Goal: Information Seeking & Learning: Learn about a topic

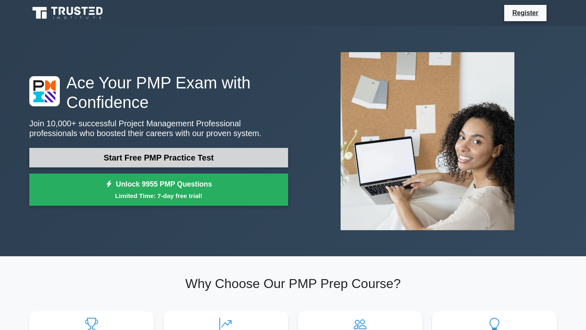
click at [176, 160] on link "Start Free PMP Practice Test" at bounding box center [158, 158] width 259 height 20
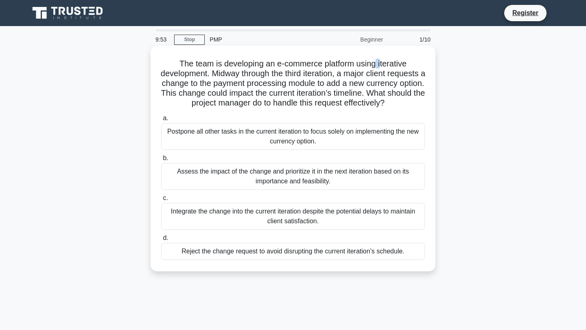
drag, startPoint x: 375, startPoint y: 65, endPoint x: 382, endPoint y: 65, distance: 6.5
click at [382, 65] on h5 "The team is developing an e-commerce platform using iterative development. Midw…" at bounding box center [292, 84] width 265 height 50
click at [381, 63] on h5 "The team is developing an e-commerce platform using iterative development. Midw…" at bounding box center [292, 84] width 265 height 50
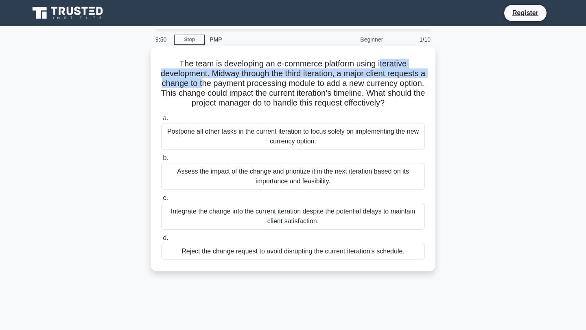
drag, startPoint x: 379, startPoint y: 62, endPoint x: 217, endPoint y: 84, distance: 163.5
click at [218, 84] on h5 "The team is developing an e-commerce platform using iterative development. Midw…" at bounding box center [292, 84] width 265 height 50
click at [220, 72] on h5 "The team is developing an e-commerce platform using iterative development. Midw…" at bounding box center [292, 84] width 265 height 50
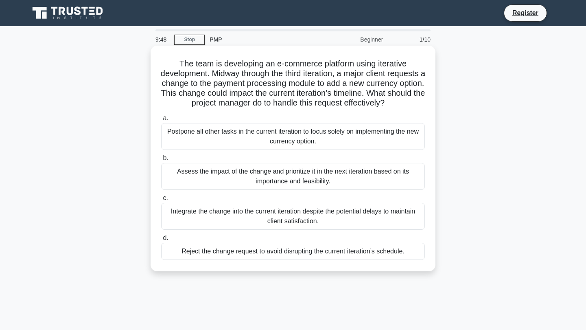
click at [219, 72] on h5 "The team is developing an e-commerce platform using iterative development. Midw…" at bounding box center [292, 84] width 265 height 50
drag, startPoint x: 246, startPoint y: 78, endPoint x: 284, endPoint y: 78, distance: 38.3
click at [284, 77] on h5 "The team is developing an e-commerce platform using iterative development. Midw…" at bounding box center [292, 84] width 265 height 50
click at [284, 78] on h5 "The team is developing an e-commerce platform using iterative development. Midw…" at bounding box center [292, 84] width 265 height 50
drag, startPoint x: 279, startPoint y: 75, endPoint x: 318, endPoint y: 76, distance: 39.1
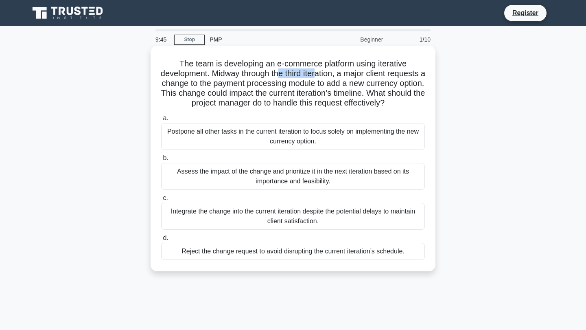
click at [318, 76] on h5 "The team is developing an e-commerce platform using iterative development. Midw…" at bounding box center [292, 84] width 265 height 50
drag, startPoint x: 342, startPoint y: 75, endPoint x: 241, endPoint y: 88, distance: 102.2
click at [241, 88] on h5 "The team is developing an e-commerce platform using iterative development. Midw…" at bounding box center [292, 84] width 265 height 50
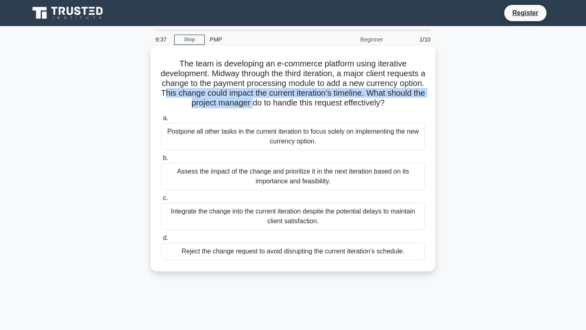
drag, startPoint x: 197, startPoint y: 90, endPoint x: 274, endPoint y: 99, distance: 77.0
click at [274, 99] on h5 "The team is developing an e-commerce platform using iterative development. Midw…" at bounding box center [292, 84] width 265 height 50
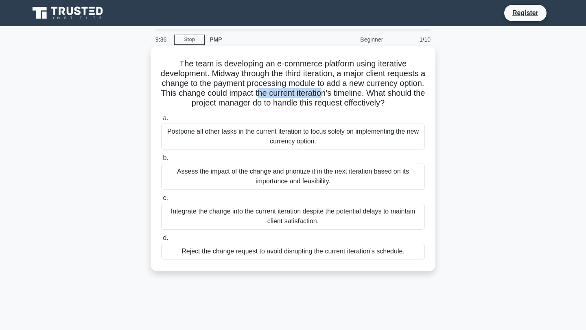
drag, startPoint x: 291, startPoint y: 93, endPoint x: 354, endPoint y: 93, distance: 62.7
click at [355, 93] on h5 "The team is developing an e-commerce platform using iterative development. Midw…" at bounding box center [292, 84] width 265 height 50
click at [386, 100] on h5 "The team is developing an e-commerce platform using iterative development. Midw…" at bounding box center [292, 84] width 265 height 50
drag, startPoint x: 368, startPoint y: 90, endPoint x: 424, endPoint y: 95, distance: 56.0
click at [424, 95] on h5 "The team is developing an e-commerce platform using iterative development. Midw…" at bounding box center [292, 84] width 265 height 50
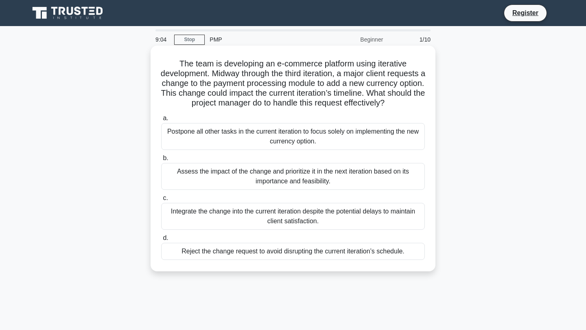
click at [298, 171] on div "Assess the impact of the change and prioritize it in the next iteration based o…" at bounding box center [293, 176] width 264 height 27
click at [161, 161] on input "b. Assess the impact of the change and prioritize it in the next iteration base…" at bounding box center [161, 158] width 0 height 5
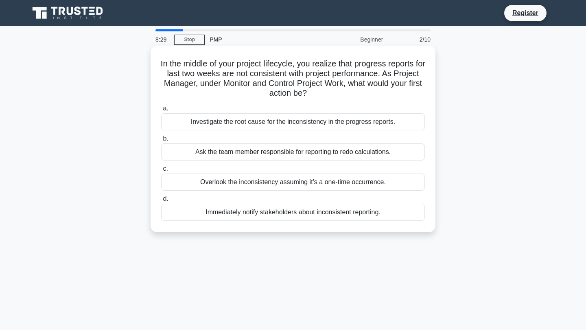
click at [403, 124] on div "Investigate the root cause for the inconsistency in the progress reports." at bounding box center [293, 121] width 264 height 17
click at [161, 111] on input "a. Investigate the root cause for the inconsistency in the progress reports." at bounding box center [161, 108] width 0 height 5
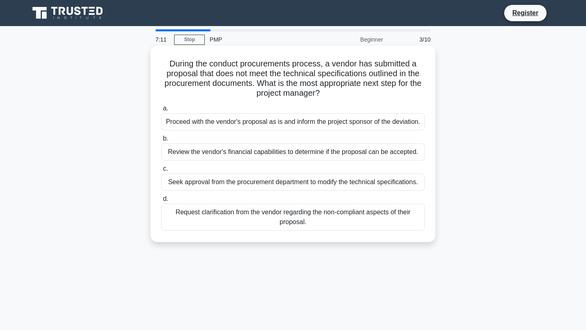
click at [362, 155] on div "Review the vendor's financial capabilities to determine if the proposal can be …" at bounding box center [293, 151] width 264 height 17
click at [161, 141] on input "b. Review the vendor's financial capabilities to determine if the proposal can …" at bounding box center [161, 138] width 0 height 5
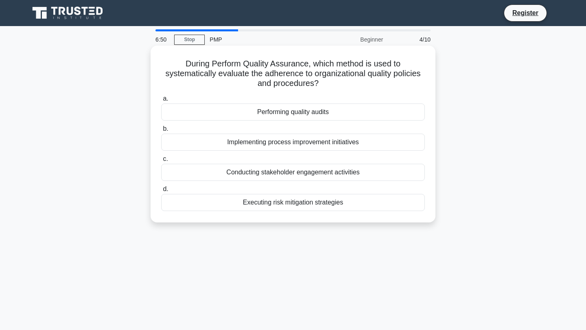
click at [304, 114] on div "Performing quality audits" at bounding box center [293, 111] width 264 height 17
click at [161, 101] on input "a. Performing quality audits" at bounding box center [161, 98] width 0 height 5
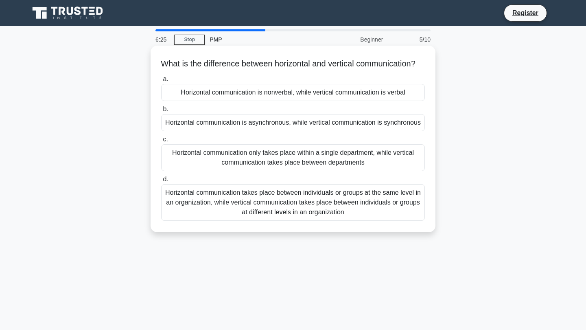
click at [396, 131] on div "Horizontal communication is asynchronous, while vertical communication is synch…" at bounding box center [293, 122] width 264 height 17
click at [161, 112] on input "b. Horizontal communication is asynchronous, while vertical communication is sy…" at bounding box center [161, 109] width 0 height 5
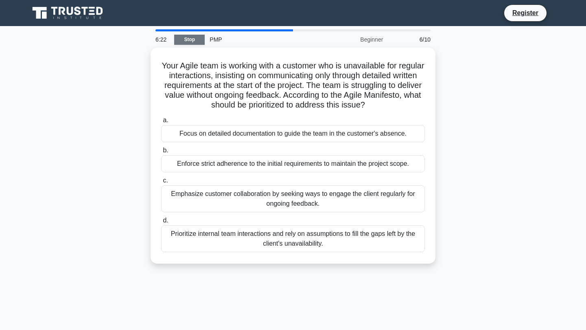
click at [196, 39] on link "Stop" at bounding box center [189, 40] width 31 height 10
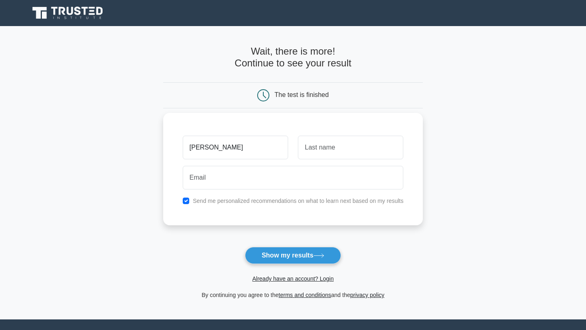
type input "Khalid"
type input "Alhosani"
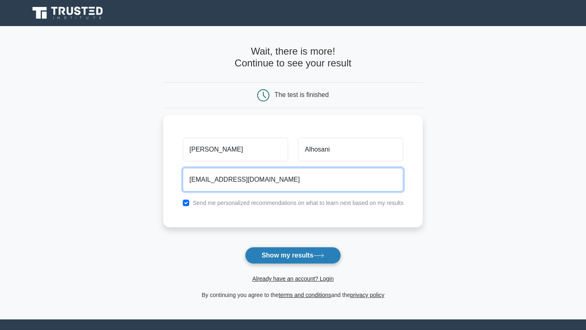
type input "rr.d@icloud.com"
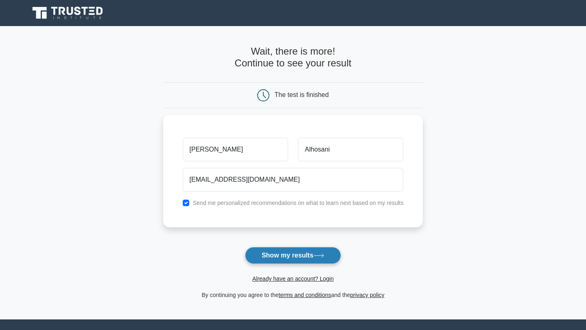
click at [276, 252] on button "Show my results" at bounding box center [293, 255] width 96 height 17
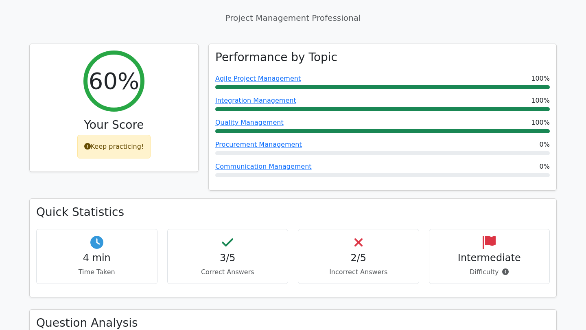
scroll to position [329, 0]
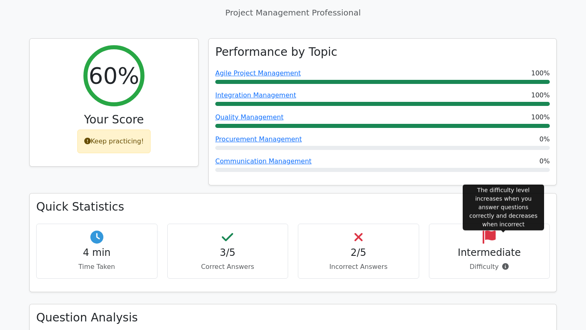
click at [502, 263] on icon at bounding box center [505, 266] width 7 height 7
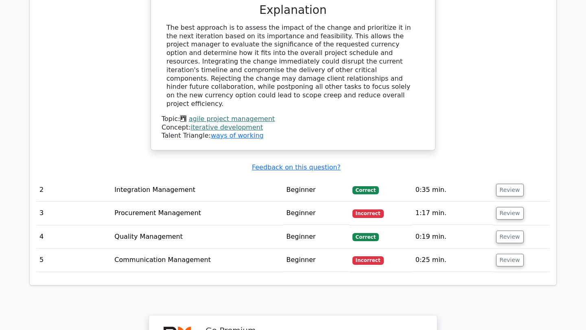
scroll to position [934, 0]
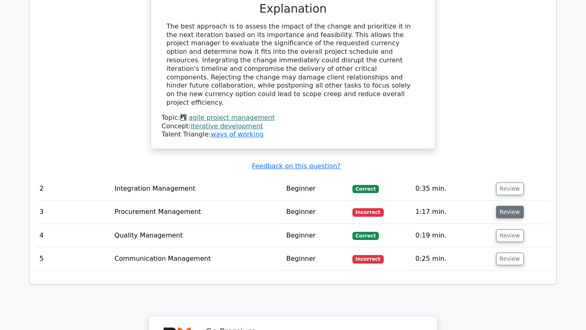
click at [503, 206] on button "Review" at bounding box center [510, 212] width 28 height 13
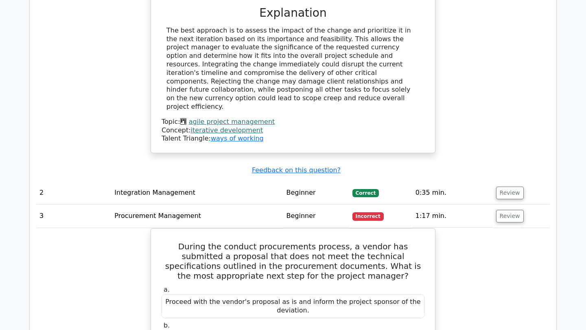
scroll to position [925, 0]
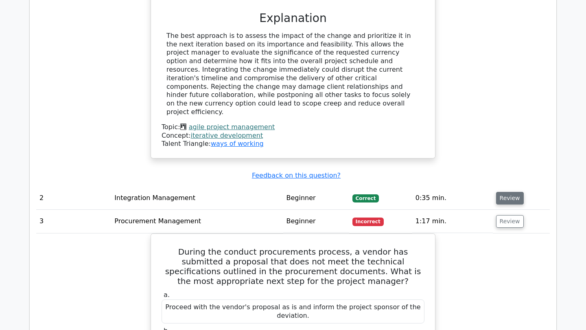
click at [507, 192] on button "Review" at bounding box center [510, 198] width 28 height 13
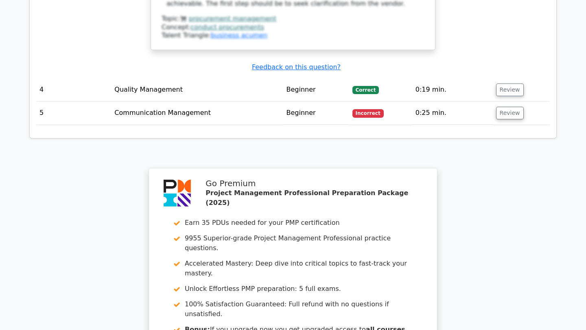
scroll to position [1916, 0]
